Goal: Information Seeking & Learning: Find specific page/section

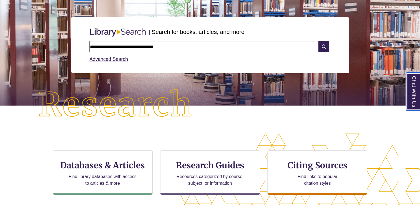
scroll to position [55, 0]
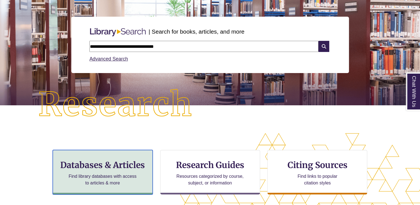
click at [118, 166] on h3 "Databases & Articles" at bounding box center [102, 164] width 90 height 11
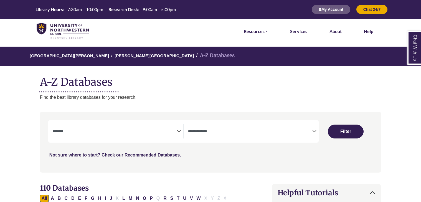
select select "Database Subject Filter"
select select "Database Types Filter"
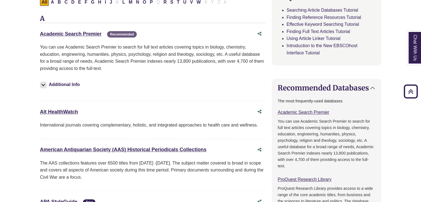
scroll to position [194, 0]
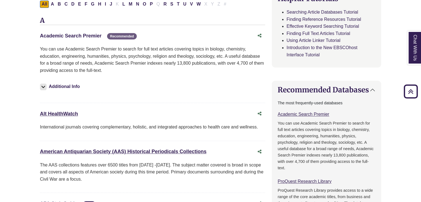
click at [92, 36] on link "Academic Search Premier This link opens in a new window" at bounding box center [71, 36] width 62 height 6
